Goal: Check status: Check status

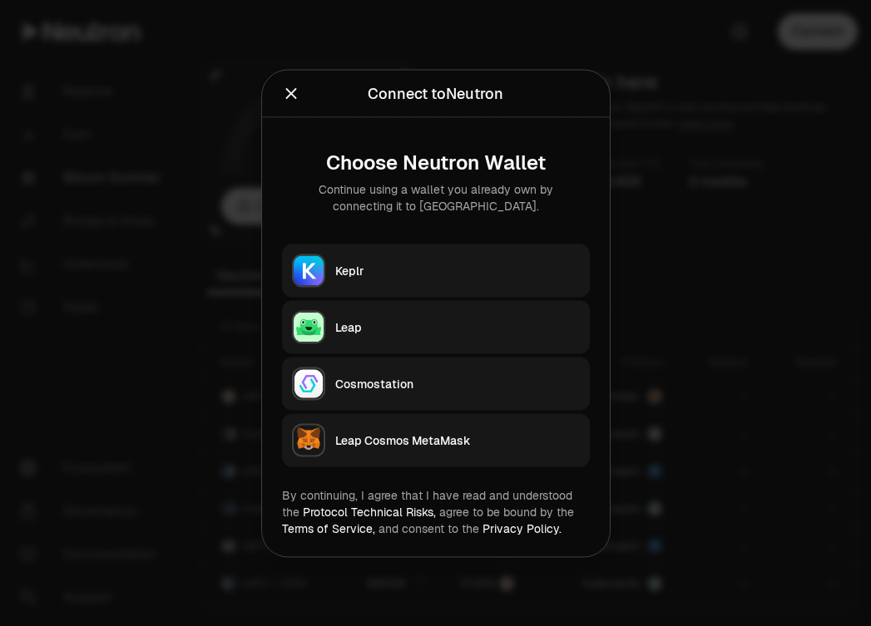
click at [386, 274] on div "Keplr" at bounding box center [457, 270] width 244 height 17
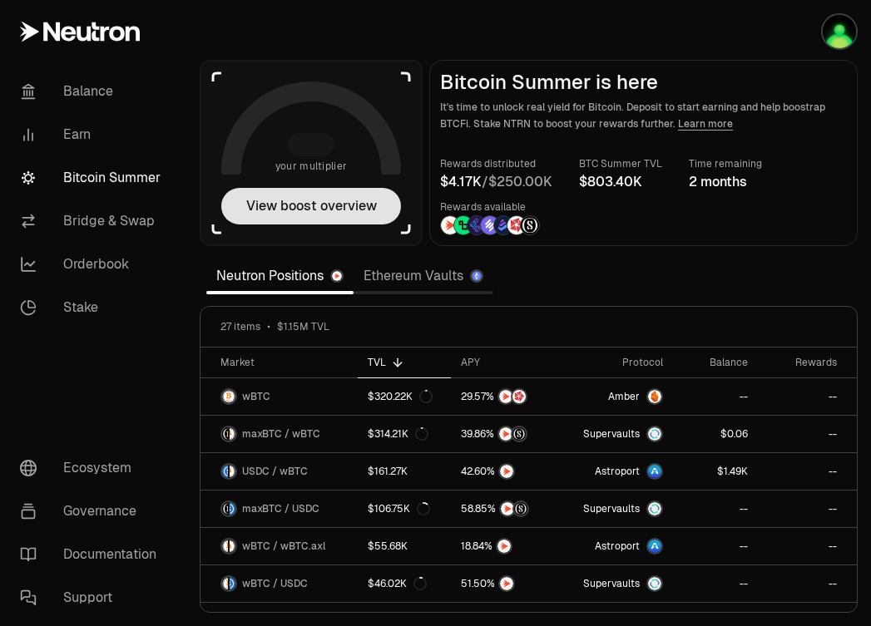
click at [304, 205] on button "View boost overview" at bounding box center [311, 206] width 180 height 37
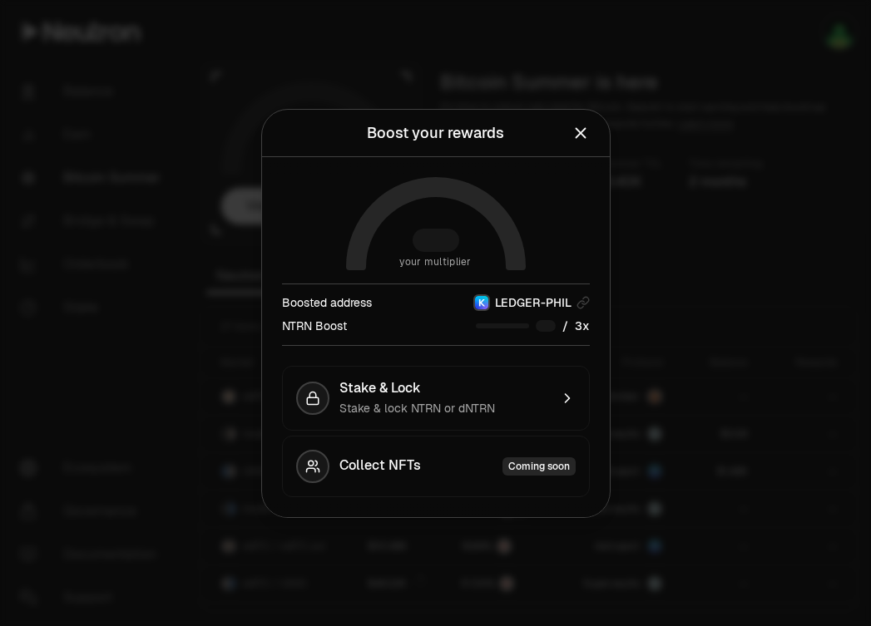
click at [584, 136] on icon "Close" at bounding box center [580, 132] width 11 height 11
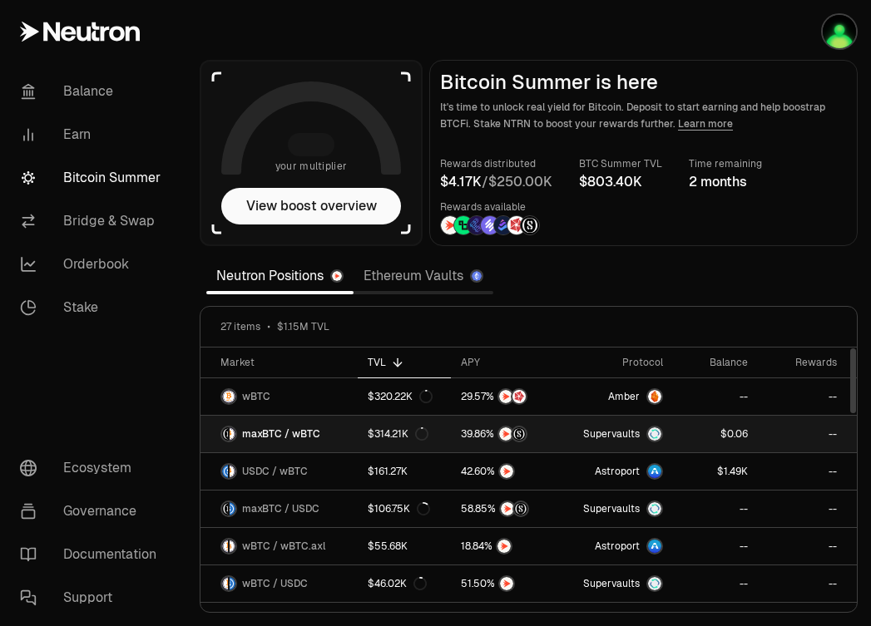
click at [448, 437] on link "$314.21K" at bounding box center [405, 434] width 94 height 37
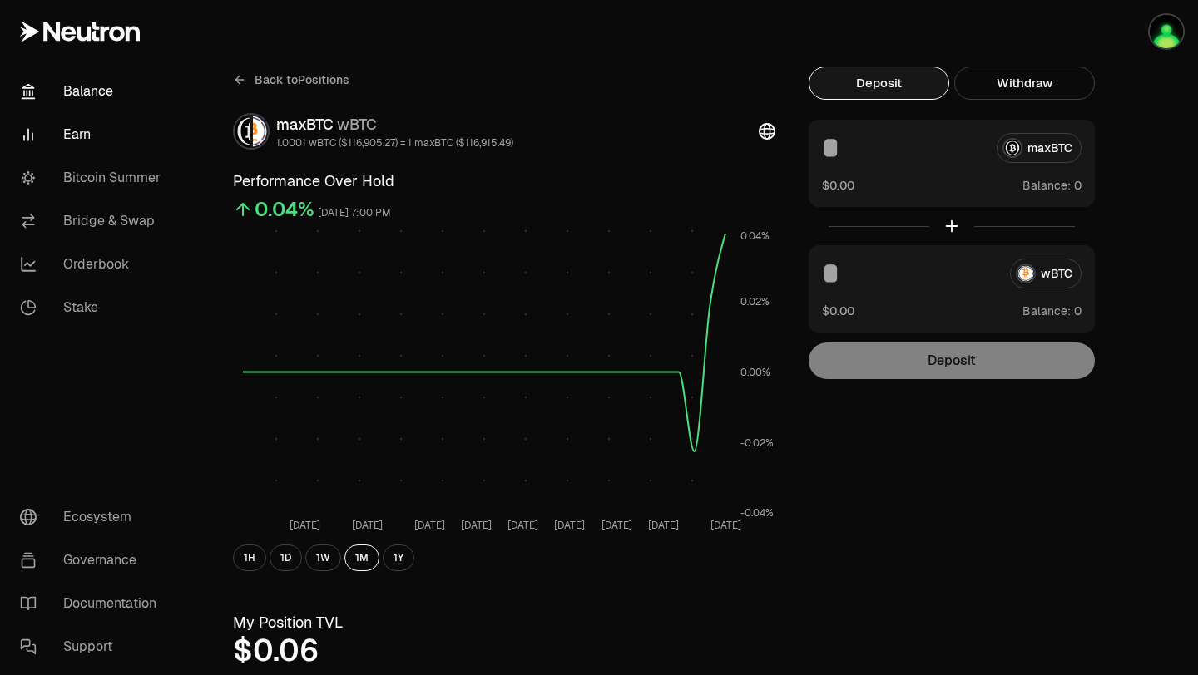
click at [85, 87] on link "Balance" at bounding box center [93, 91] width 173 height 43
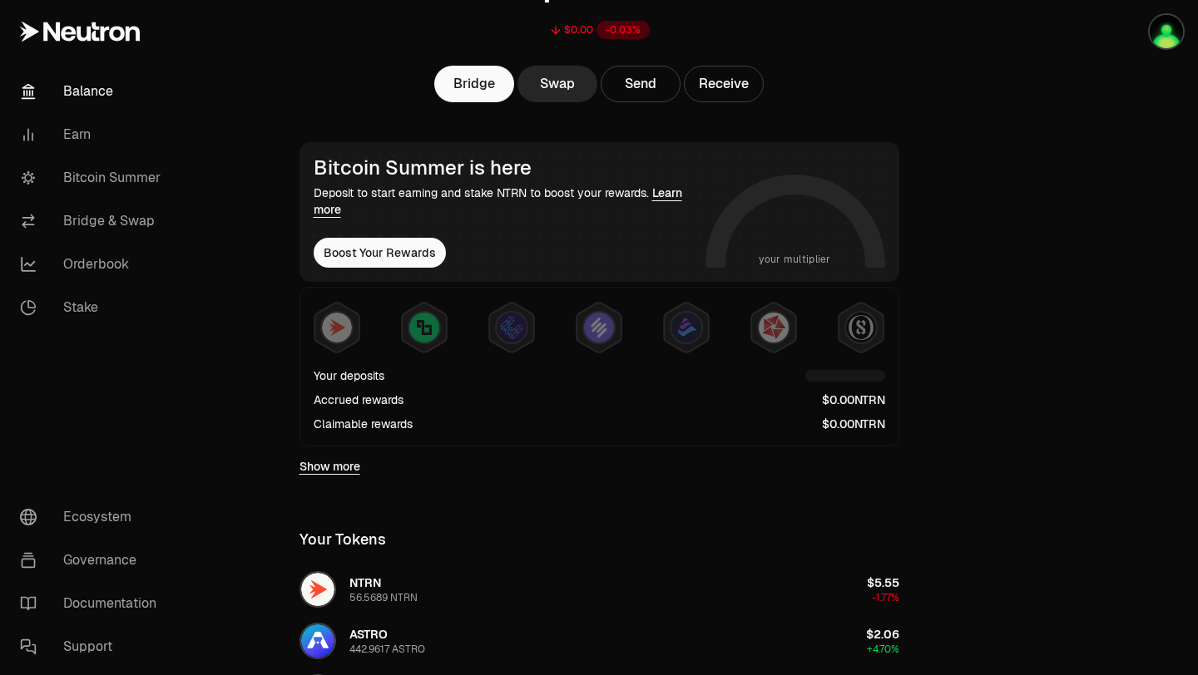
scroll to position [184, 0]
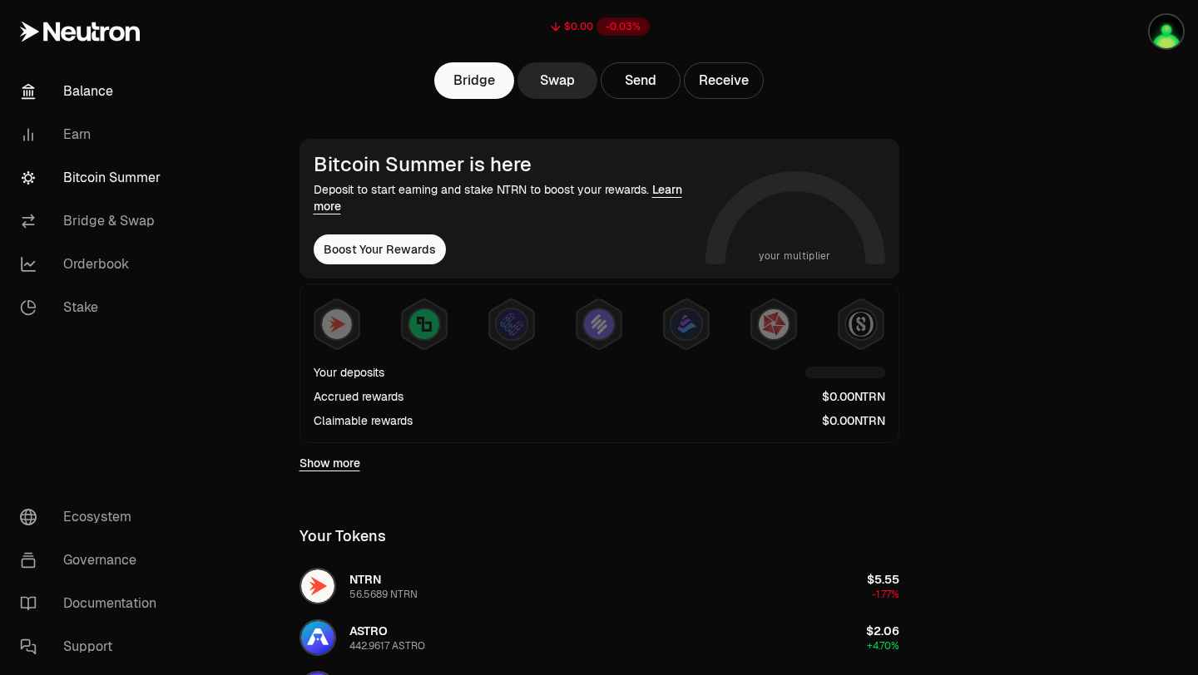
click at [131, 170] on link "Bitcoin Summer" at bounding box center [93, 177] width 173 height 43
